Goal: Find specific page/section: Find specific page/section

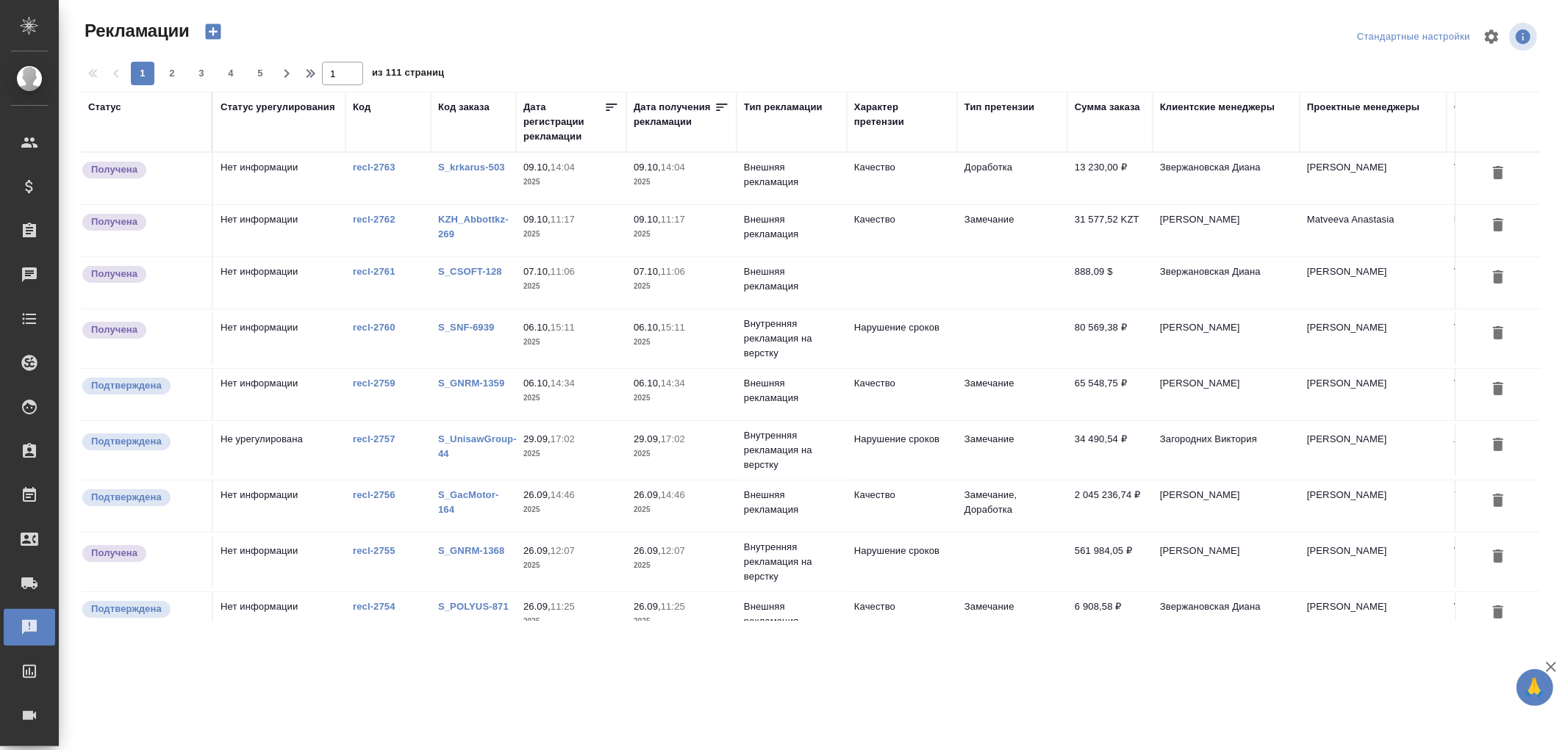
click at [378, 383] on link "recl-2759" at bounding box center [374, 383] width 43 height 11
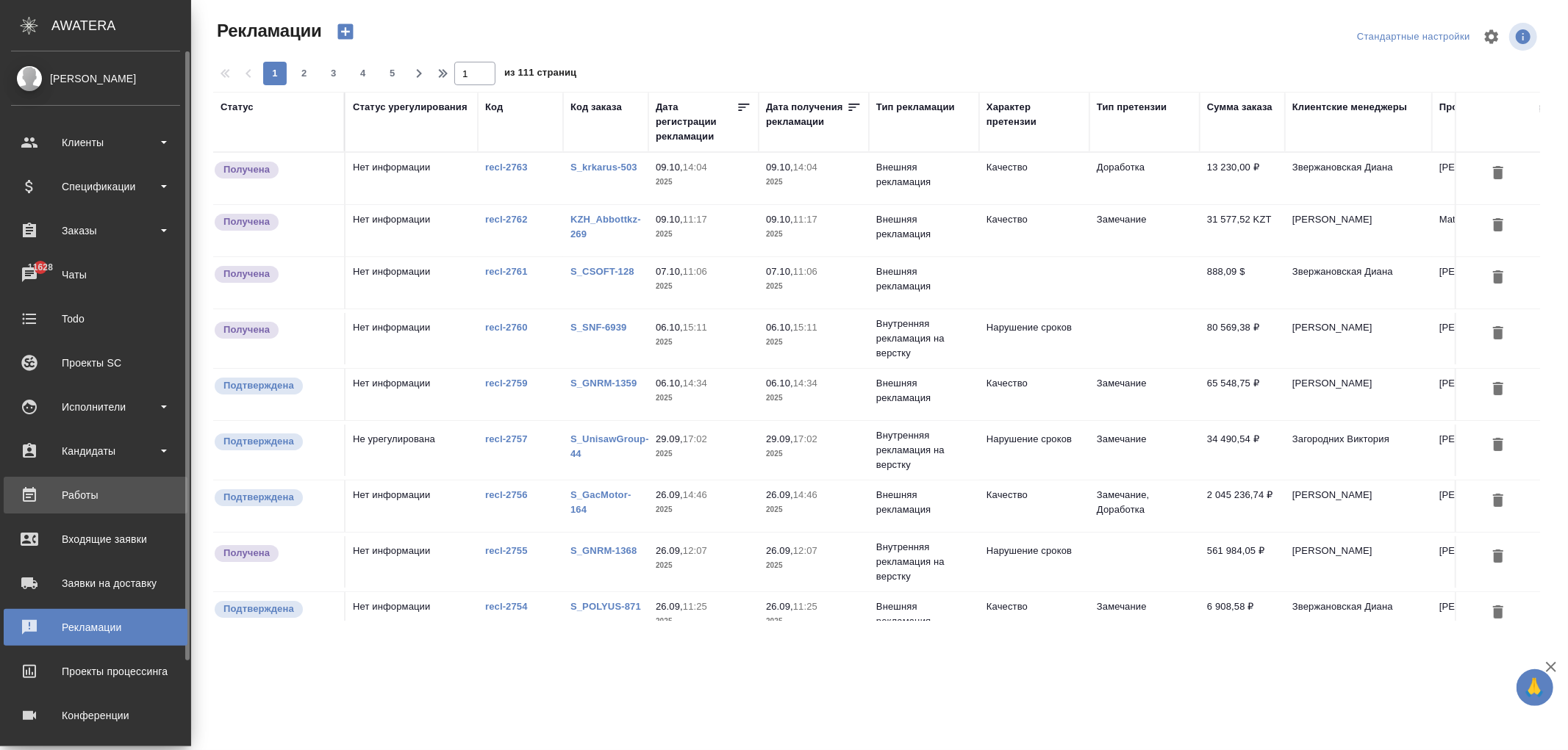
scroll to position [97, 0]
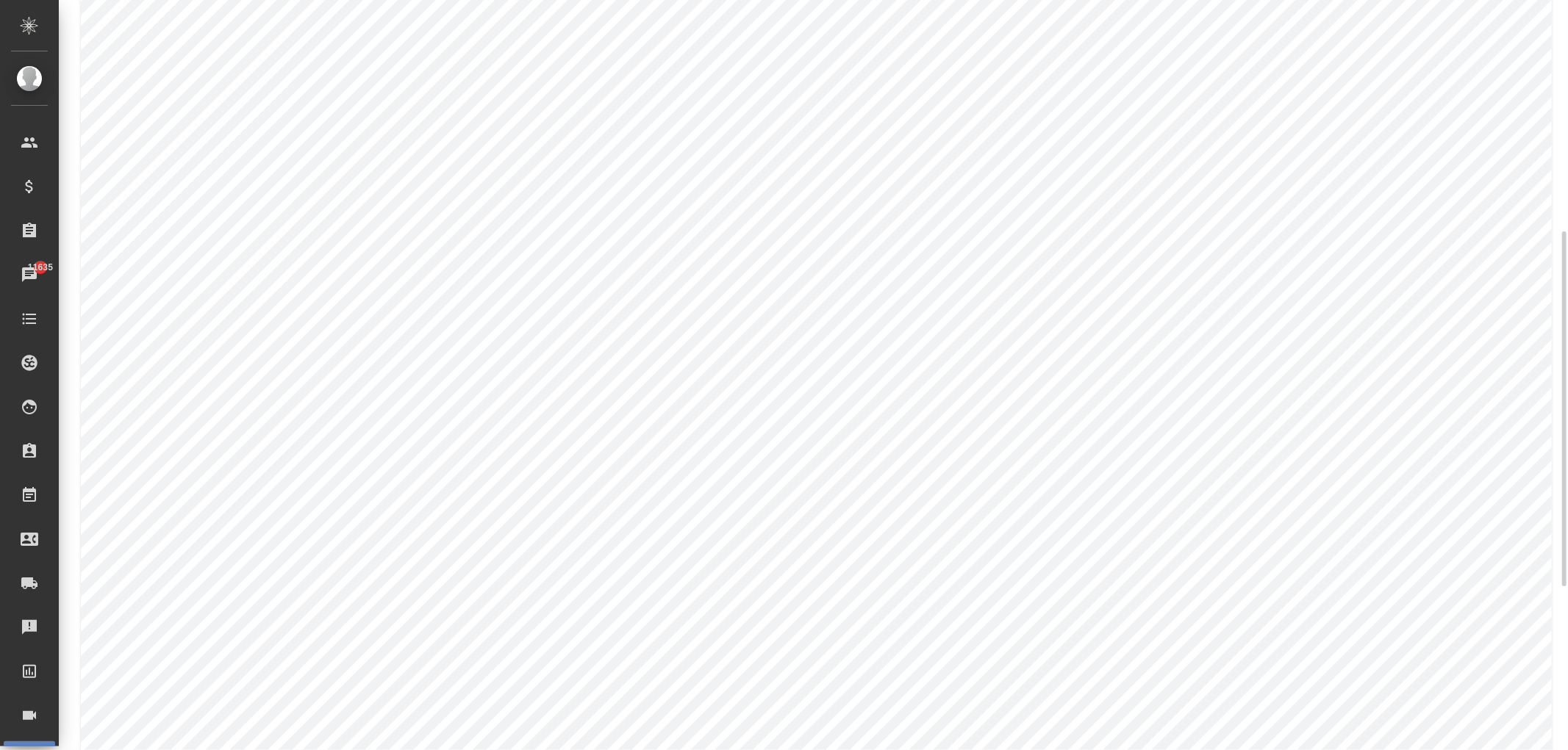
scroll to position [835, 0]
